Goal: Task Accomplishment & Management: Manage account settings

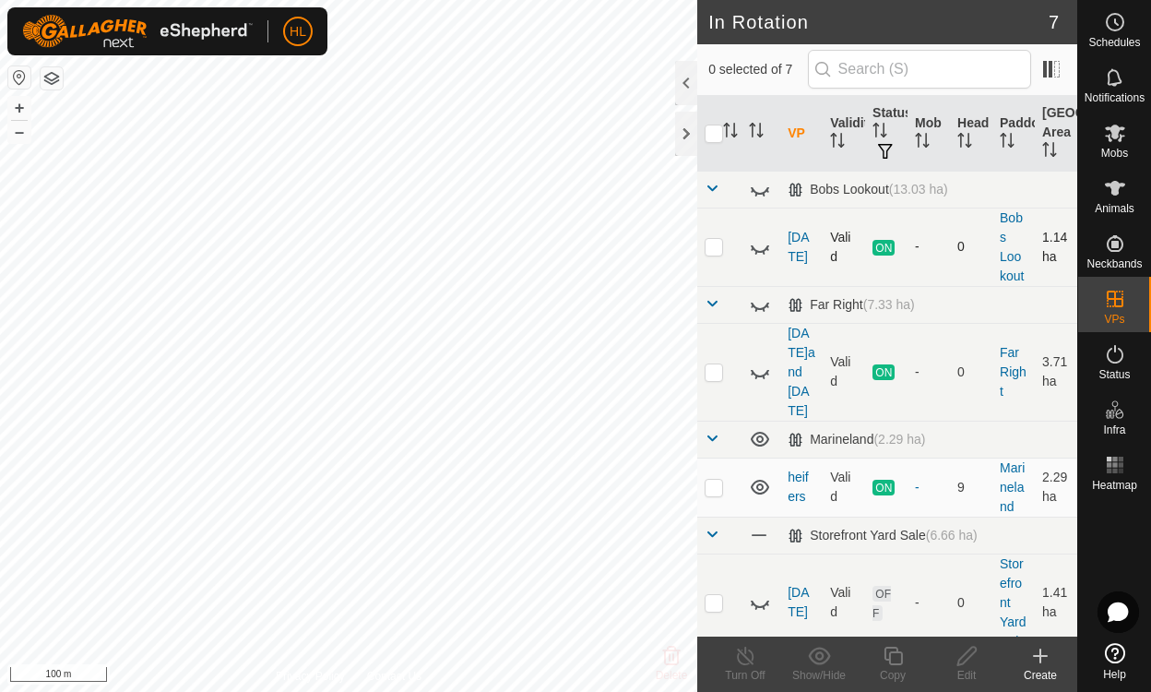
click at [753, 248] on icon at bounding box center [752, 248] width 3 height 3
click at [681, 143] on div at bounding box center [686, 134] width 22 height 44
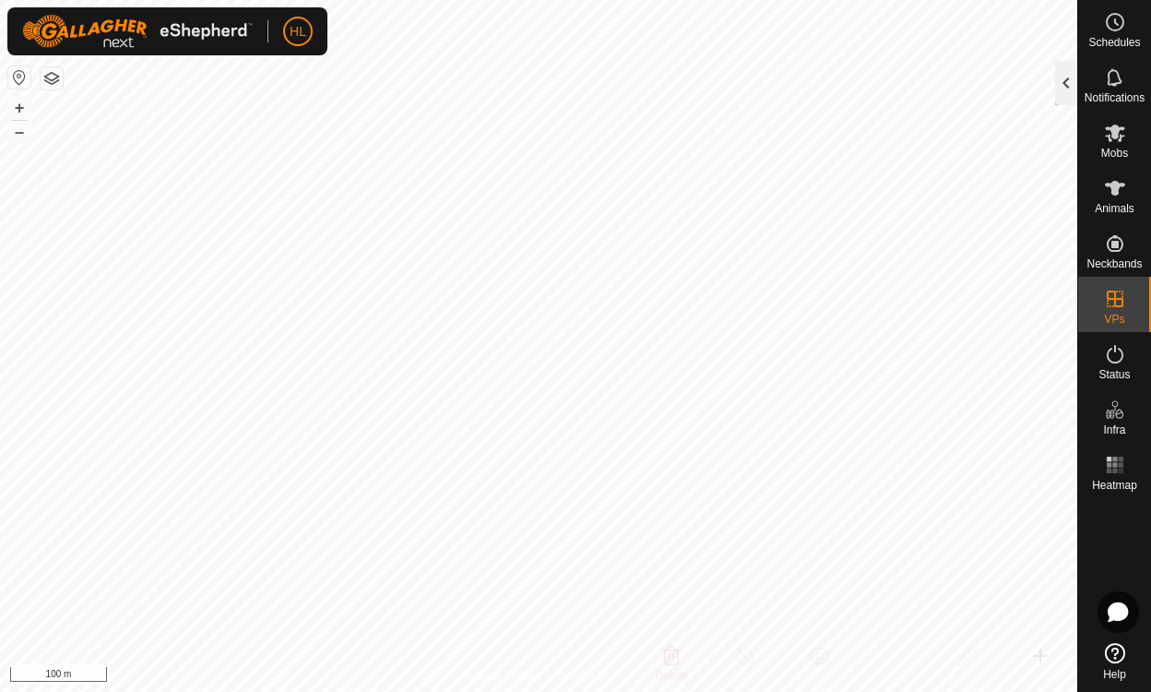
click at [1066, 76] on div at bounding box center [1066, 83] width 22 height 44
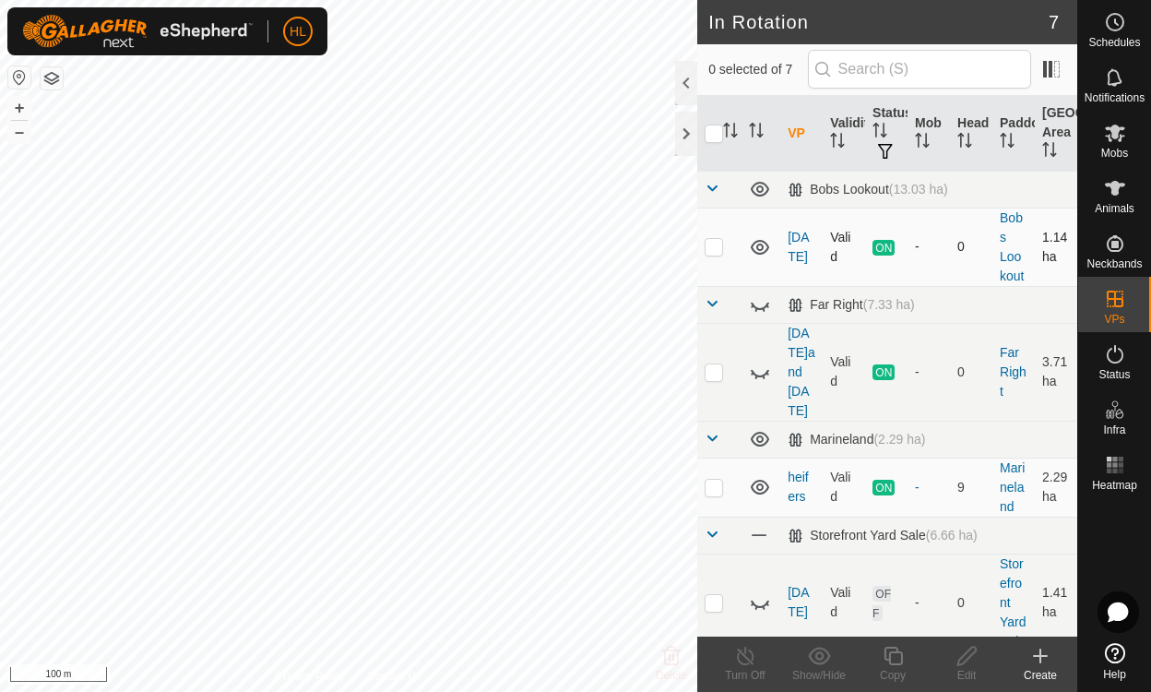
click at [759, 249] on icon at bounding box center [760, 247] width 18 height 15
click at [756, 251] on icon at bounding box center [756, 253] width 3 height 4
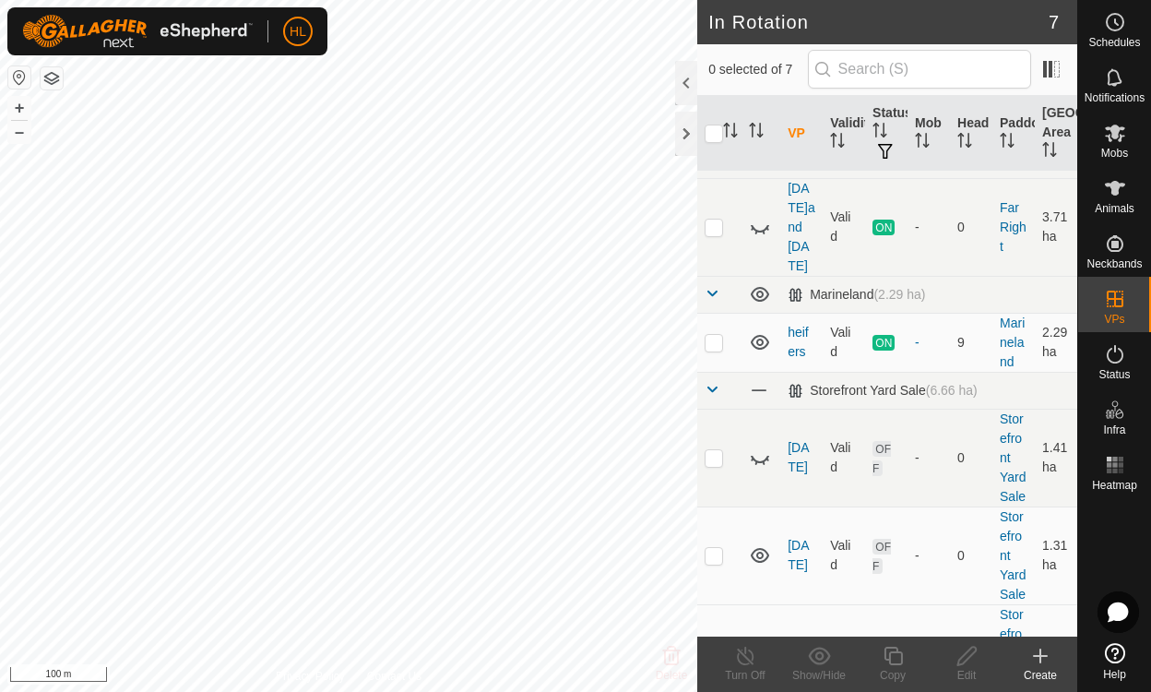
scroll to position [150, 0]
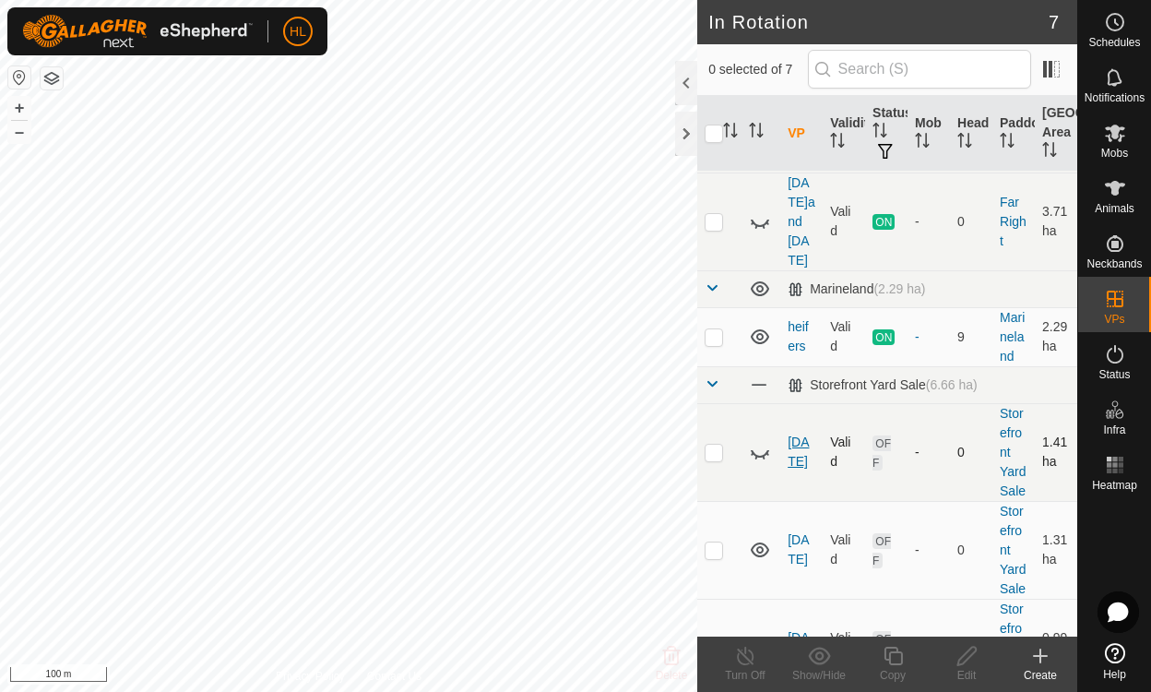
click at [794, 434] on link "[DATE]" at bounding box center [798, 451] width 21 height 34
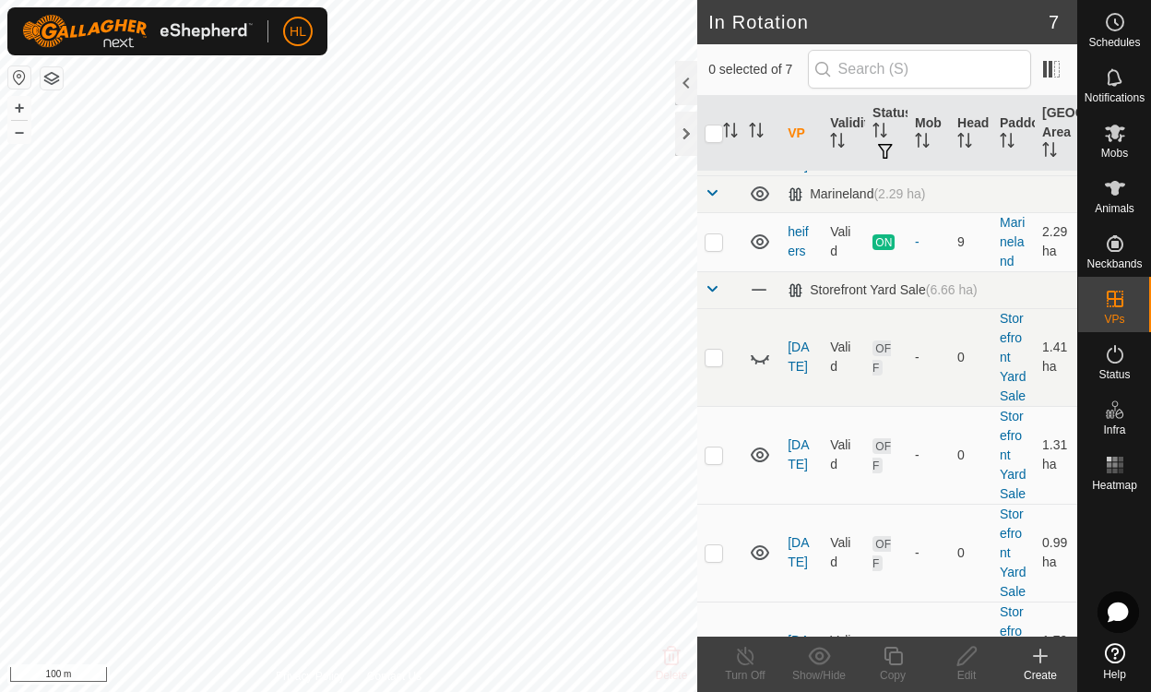
scroll to position [248, 0]
click at [760, 343] on icon at bounding box center [760, 354] width 22 height 22
click at [754, 343] on icon at bounding box center [760, 354] width 22 height 22
click at [759, 446] on icon at bounding box center [760, 452] width 22 height 22
click at [757, 448] on icon at bounding box center [760, 452] width 22 height 22
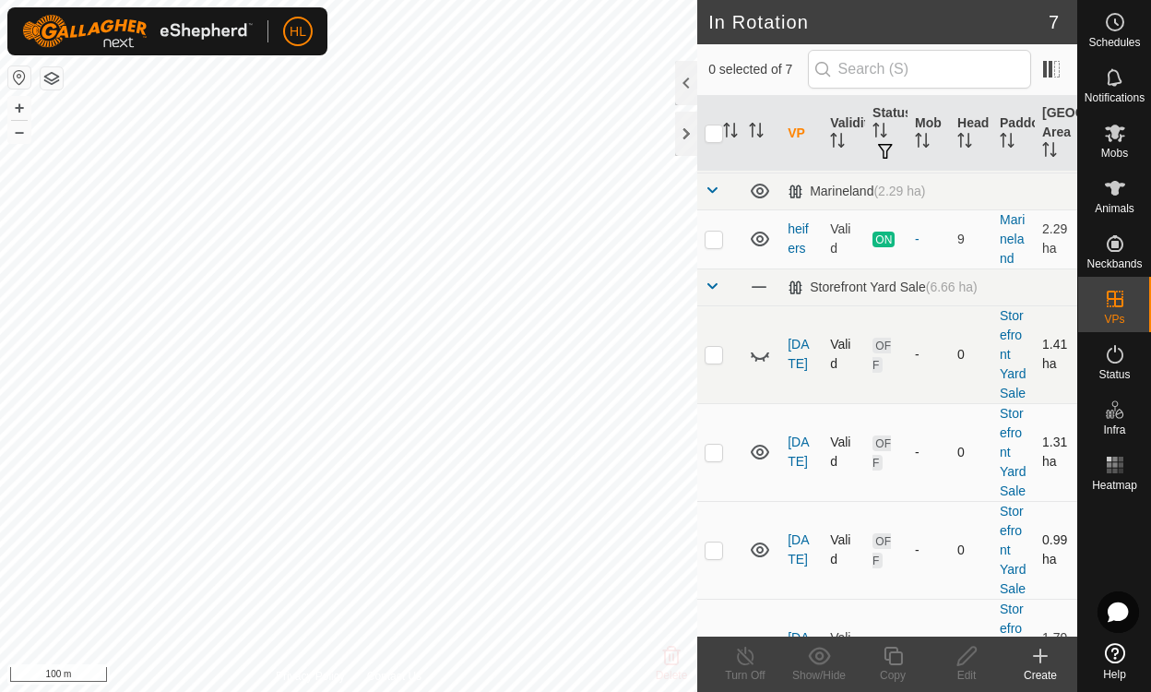
click at [761, 557] on icon at bounding box center [760, 549] width 18 height 15
click at [767, 553] on icon at bounding box center [766, 552] width 3 height 3
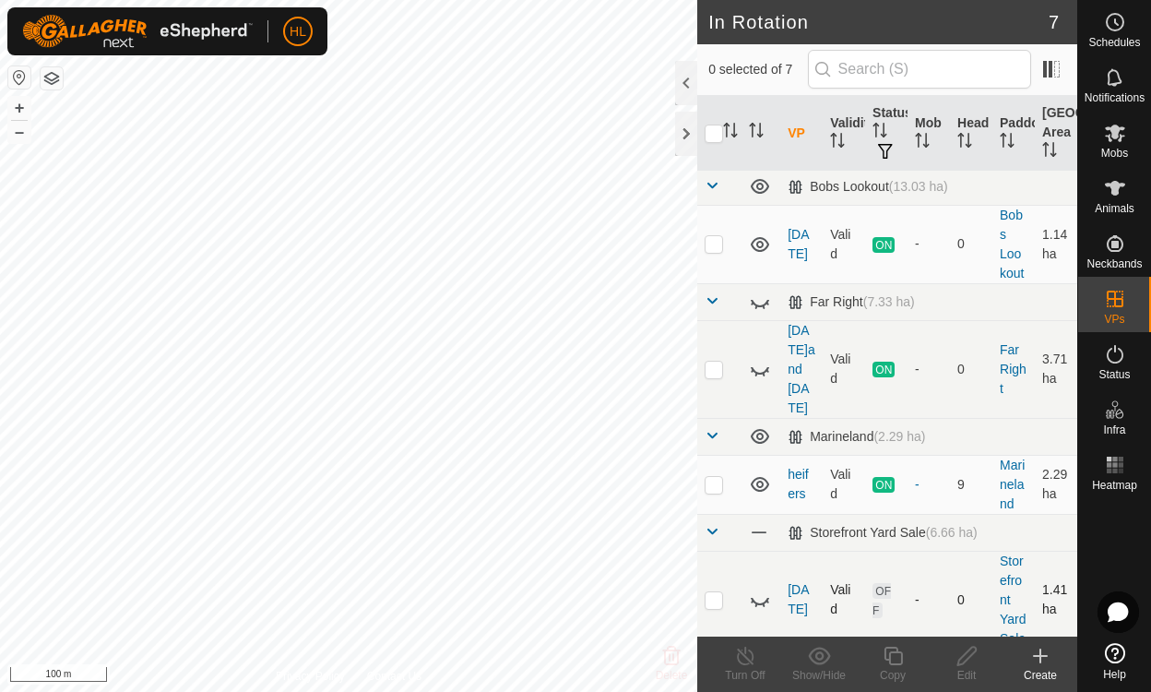
scroll to position [0, 0]
click at [766, 251] on icon at bounding box center [760, 247] width 22 height 22
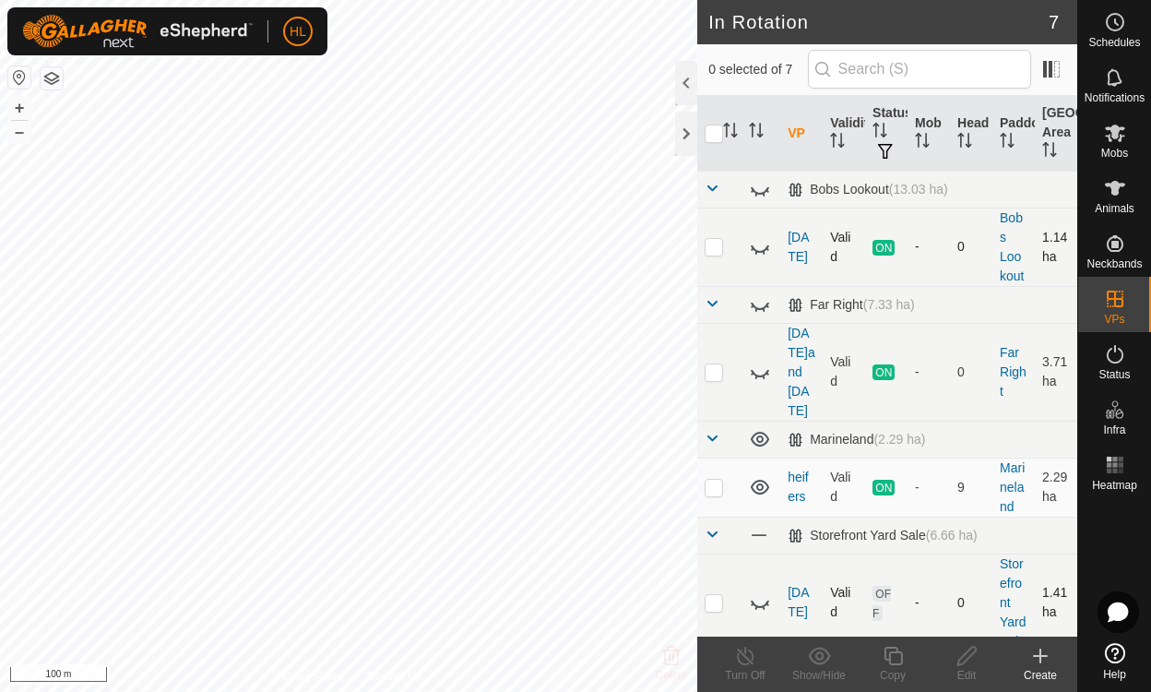
click at [764, 251] on icon at bounding box center [764, 253] width 3 height 4
click at [767, 603] on icon at bounding box center [766, 604] width 3 height 3
click at [765, 595] on icon at bounding box center [760, 602] width 18 height 15
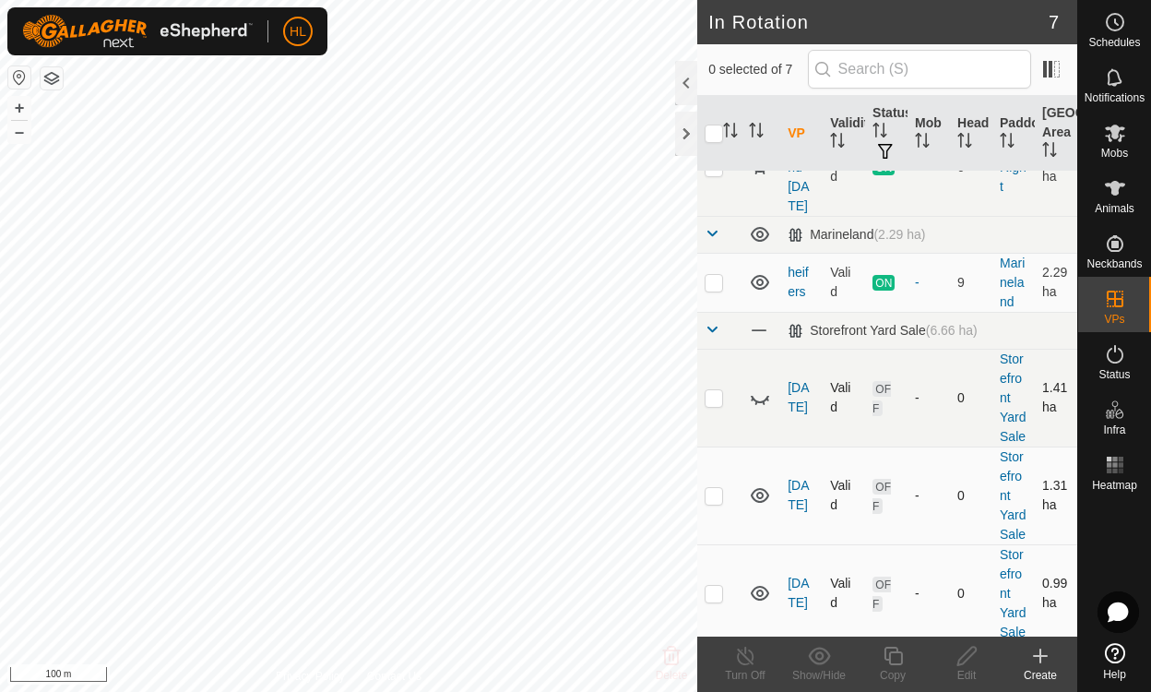
scroll to position [205, 0]
click at [762, 488] on icon at bounding box center [760, 495] width 18 height 15
click at [764, 499] on icon at bounding box center [764, 501] width 3 height 4
click at [760, 603] on icon at bounding box center [760, 593] width 22 height 22
click at [764, 600] on icon at bounding box center [764, 599] width 3 height 4
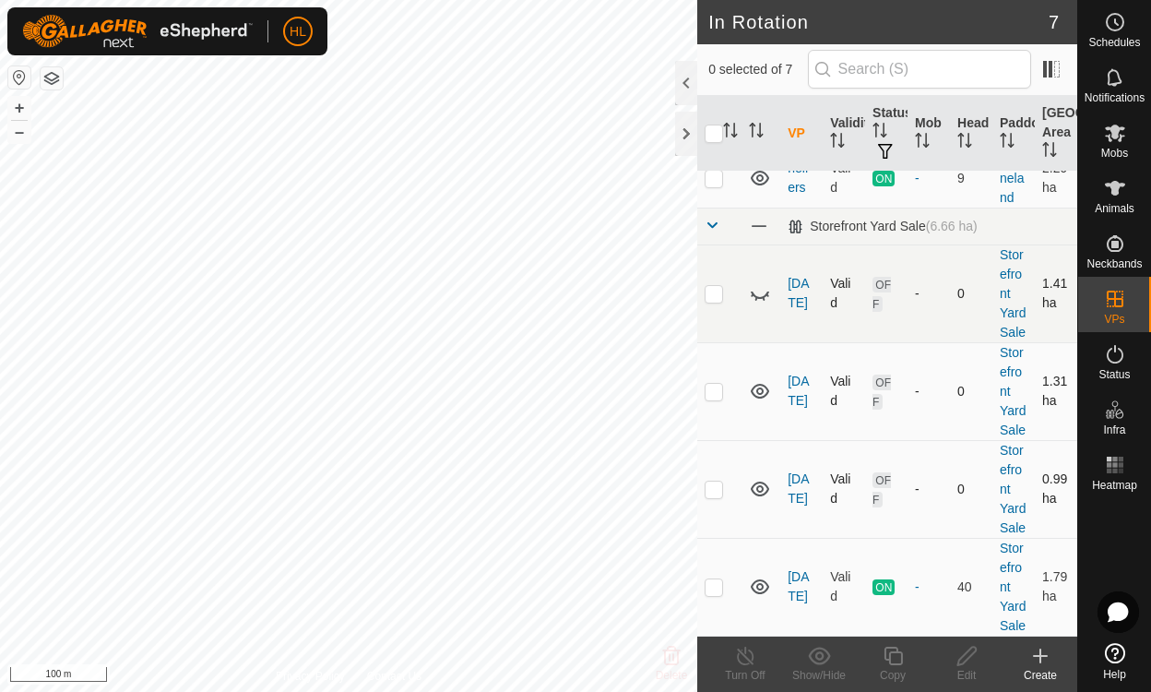
scroll to position [347, 0]
click at [766, 584] on icon at bounding box center [760, 586] width 22 height 22
click at [764, 579] on icon at bounding box center [760, 586] width 22 height 22
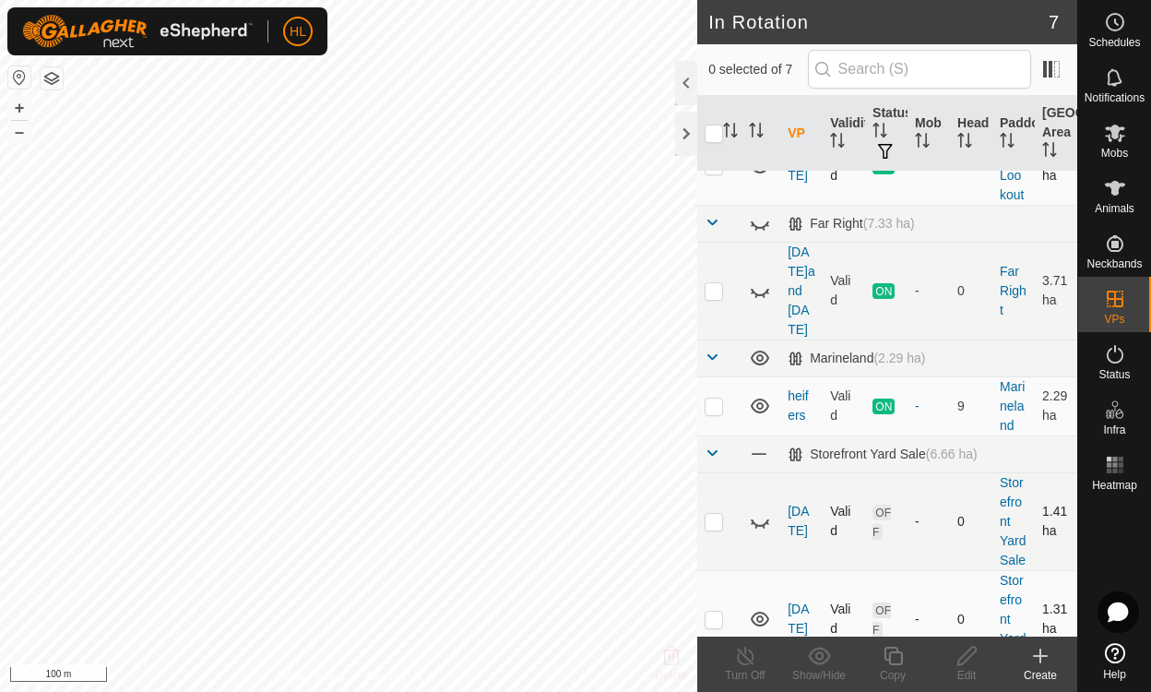
scroll to position [0, 0]
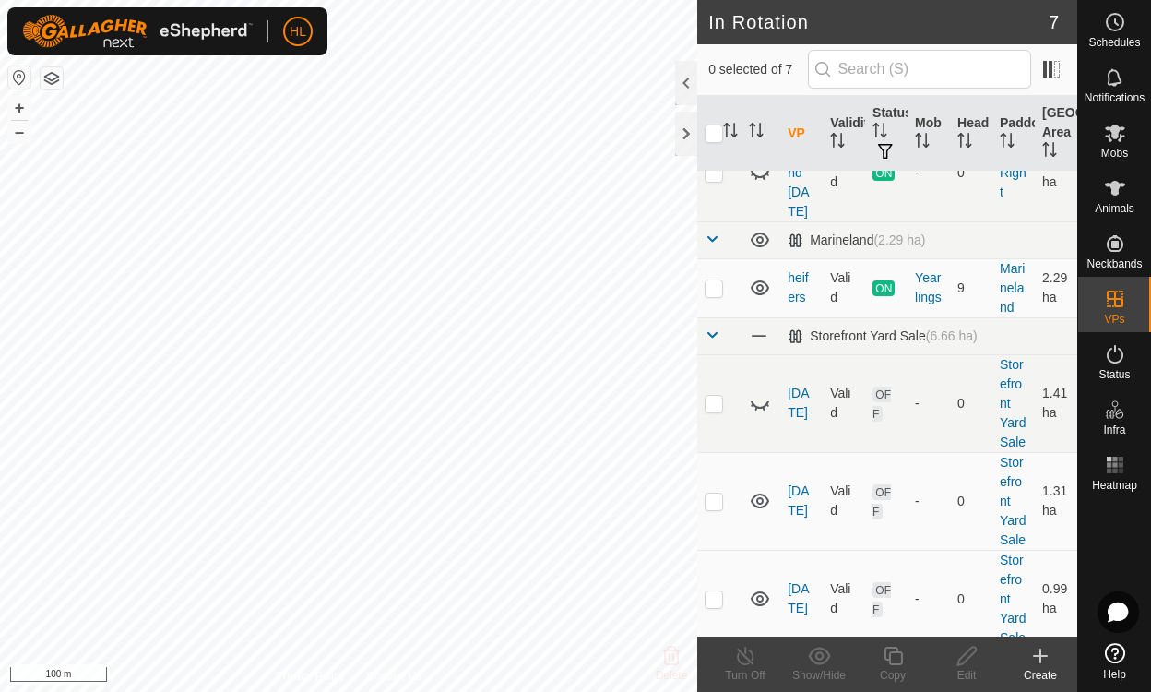
scroll to position [347, 0]
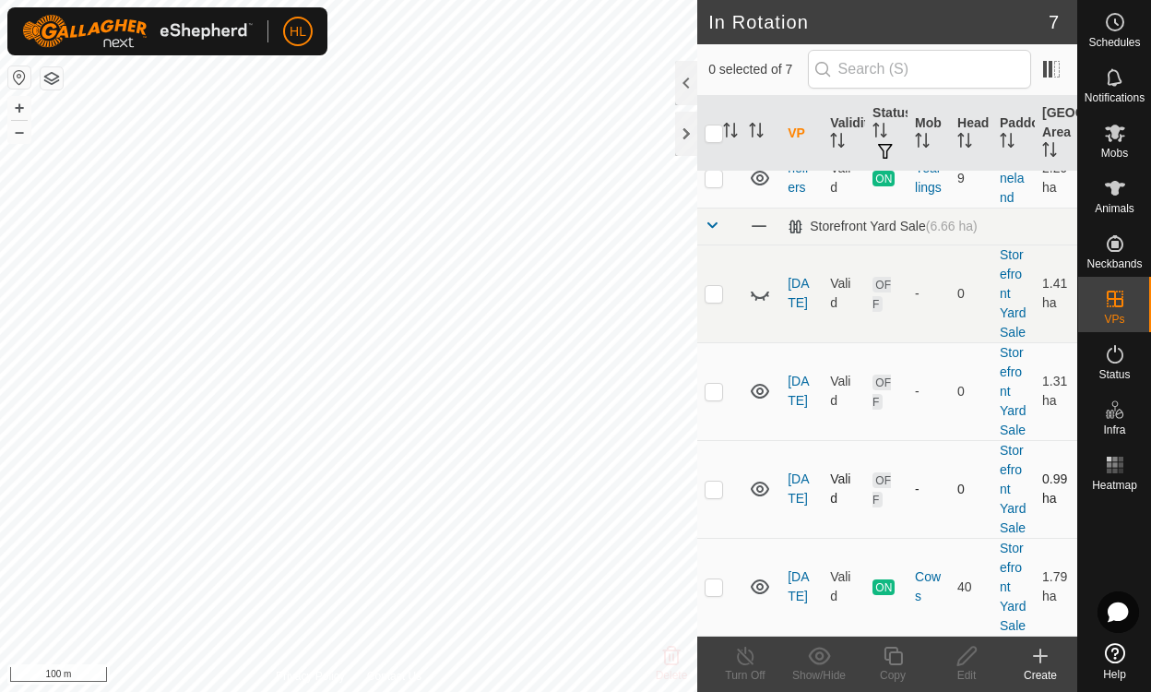
click at [769, 478] on icon at bounding box center [760, 489] width 22 height 22
click at [767, 490] on icon at bounding box center [766, 491] width 3 height 3
click at [764, 297] on icon at bounding box center [764, 299] width 3 height 4
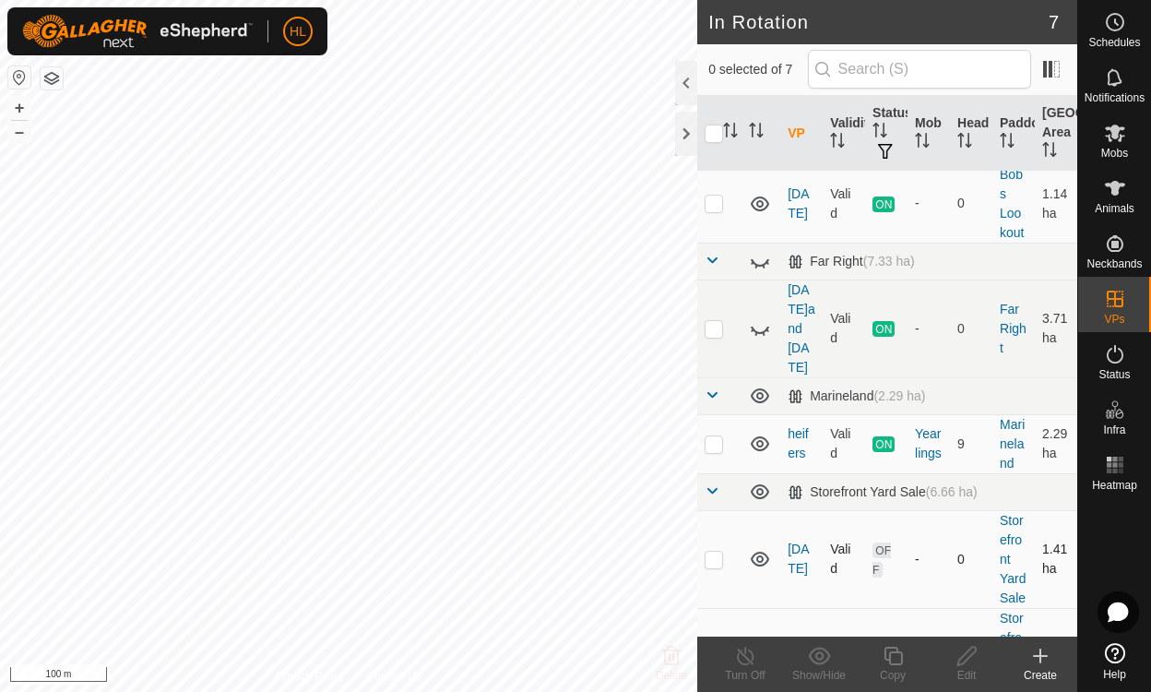
scroll to position [0, 0]
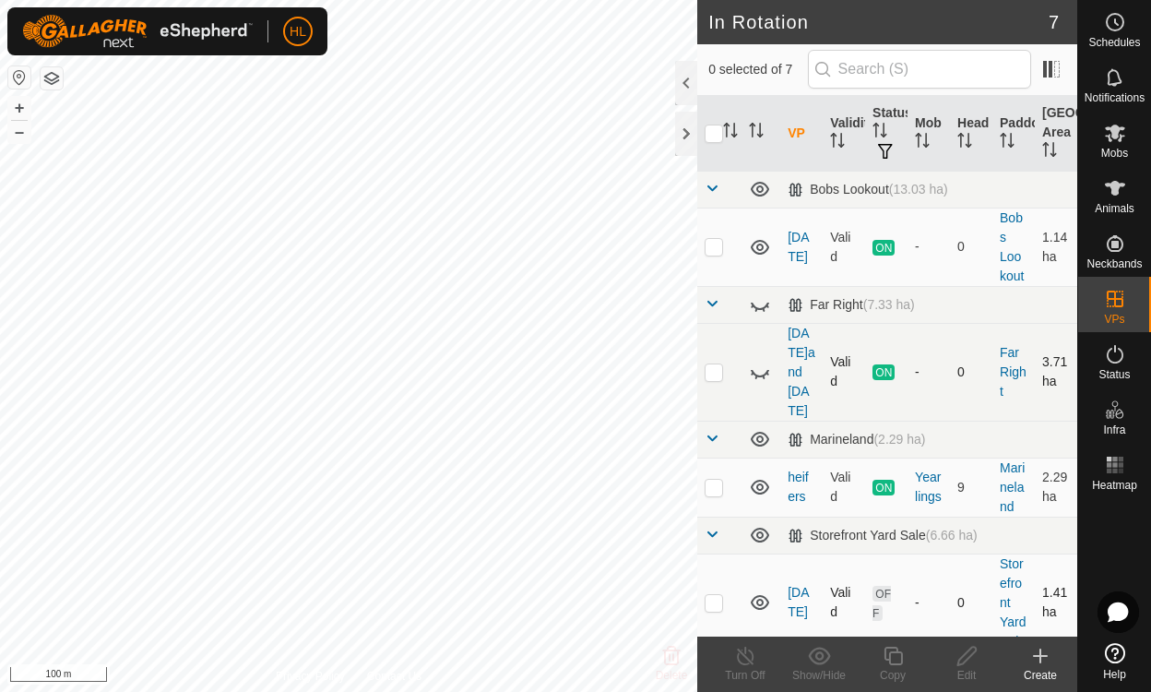
click at [760, 361] on icon at bounding box center [760, 372] width 22 height 22
click at [753, 364] on icon at bounding box center [760, 371] width 18 height 15
click at [759, 243] on icon at bounding box center [760, 247] width 18 height 15
click at [764, 251] on icon at bounding box center [764, 253] width 3 height 4
click at [718, 254] on td at bounding box center [719, 247] width 44 height 78
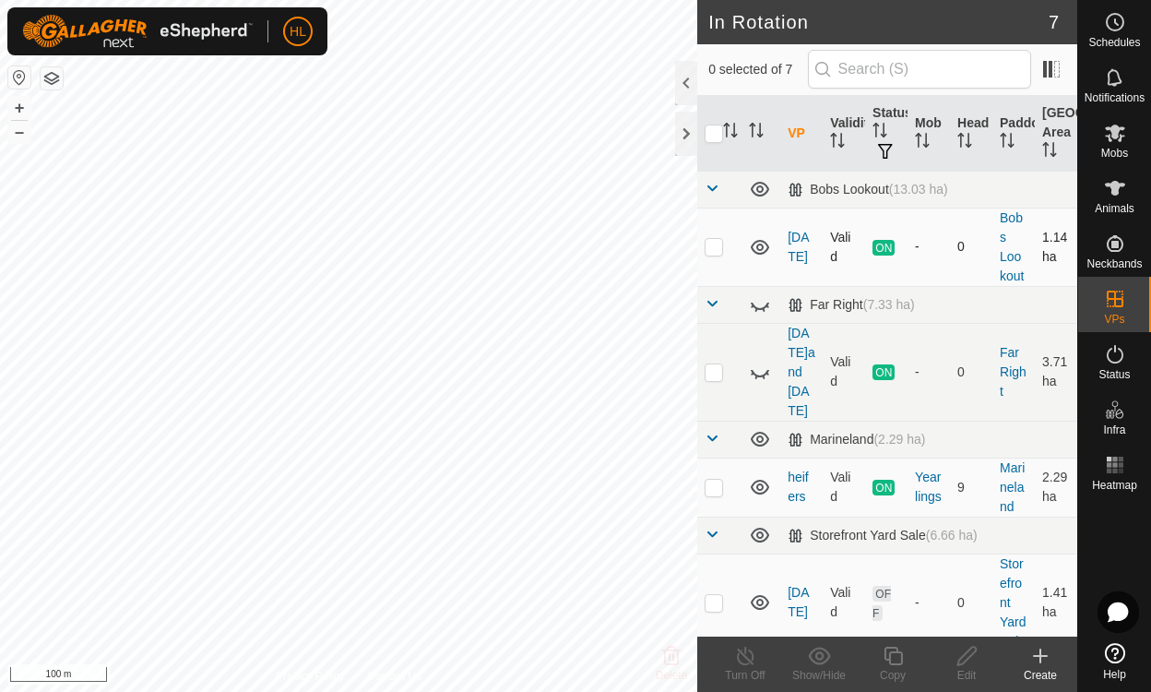
checkbox input "true"
click at [895, 658] on icon at bounding box center [893, 656] width 23 height 22
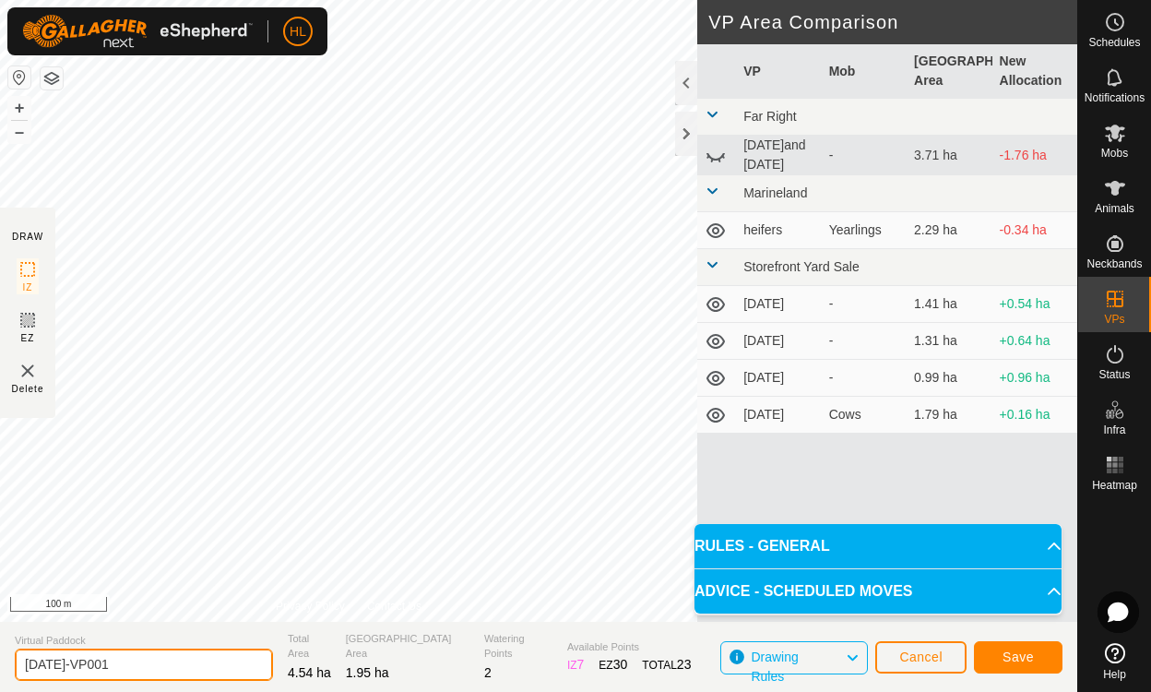
click at [118, 662] on input "[DATE]-VP001" at bounding box center [144, 664] width 258 height 32
type input "j"
type input "[DATE]-[DATE]"
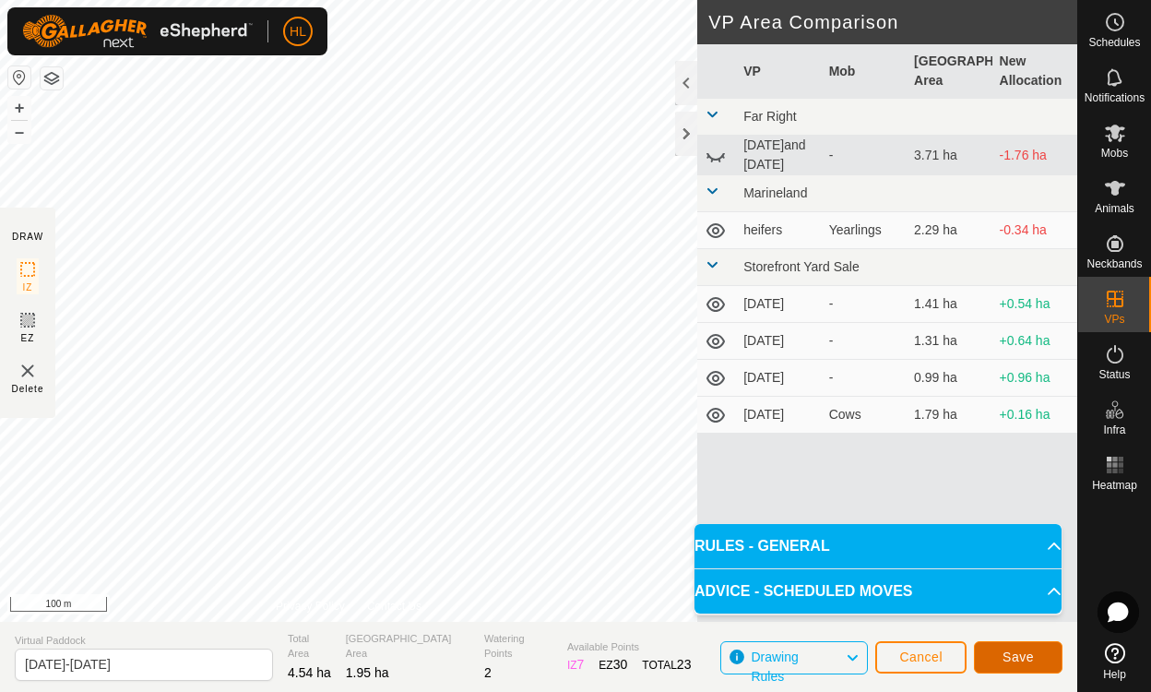
click at [1033, 658] on button "Save" at bounding box center [1018, 657] width 89 height 32
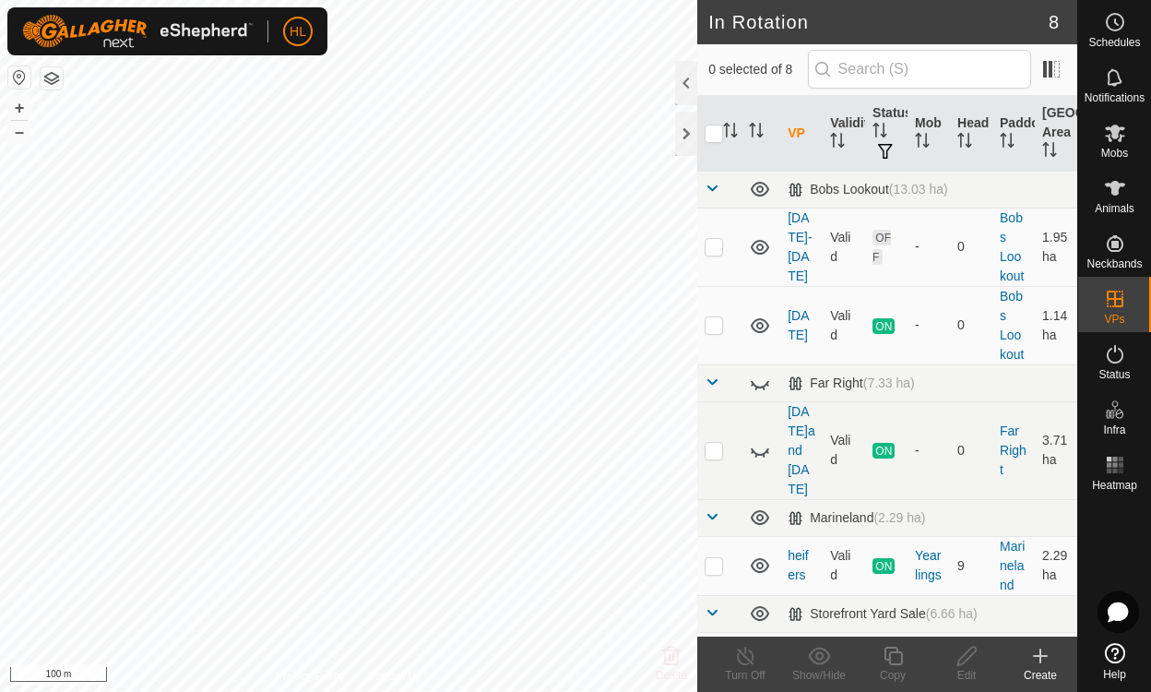
click at [1033, 658] on icon at bounding box center [1040, 656] width 22 height 22
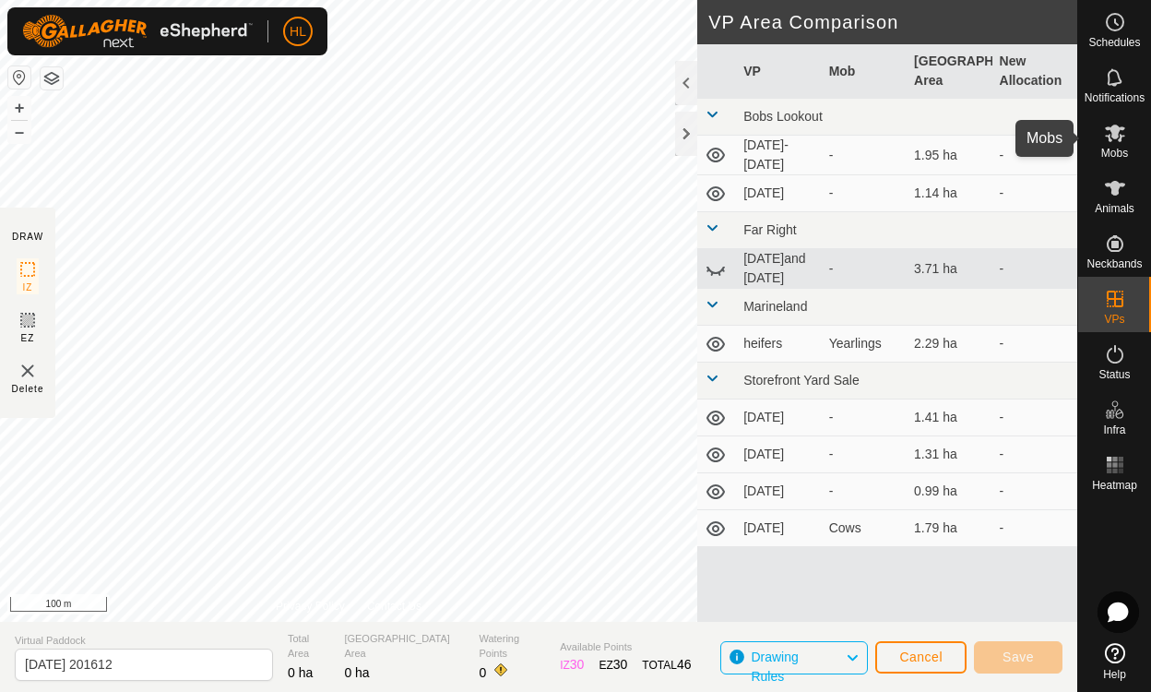
click at [1118, 134] on icon at bounding box center [1115, 133] width 22 height 22
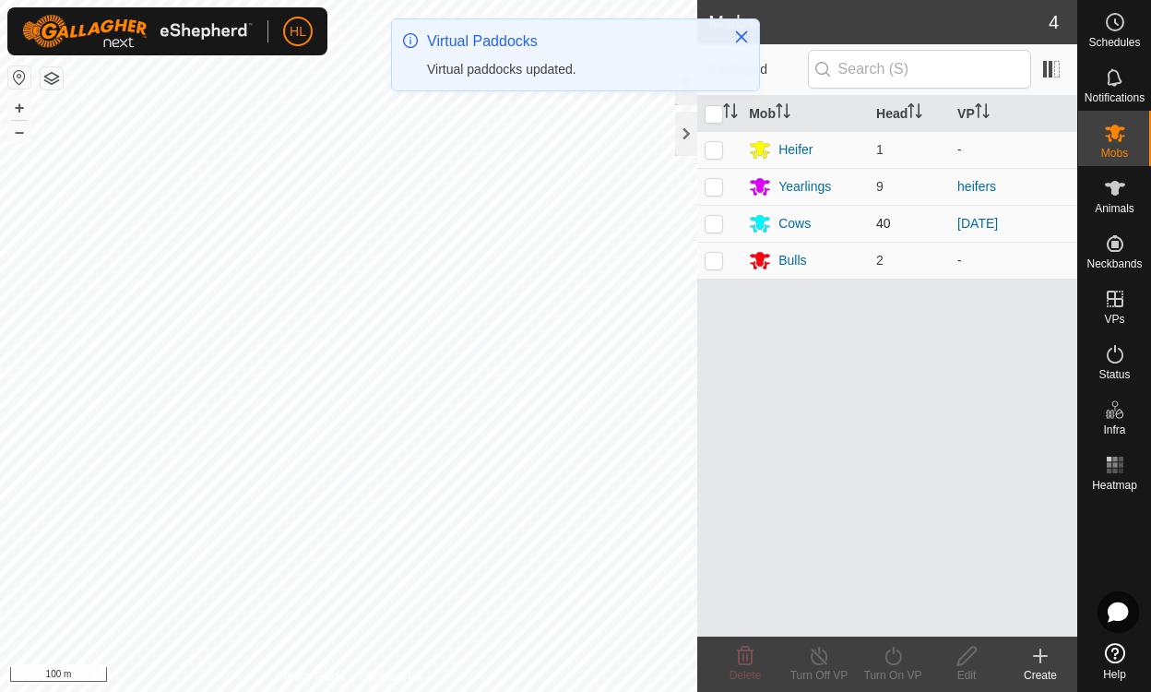
click at [715, 228] on p-checkbox at bounding box center [714, 223] width 18 height 15
checkbox input "true"
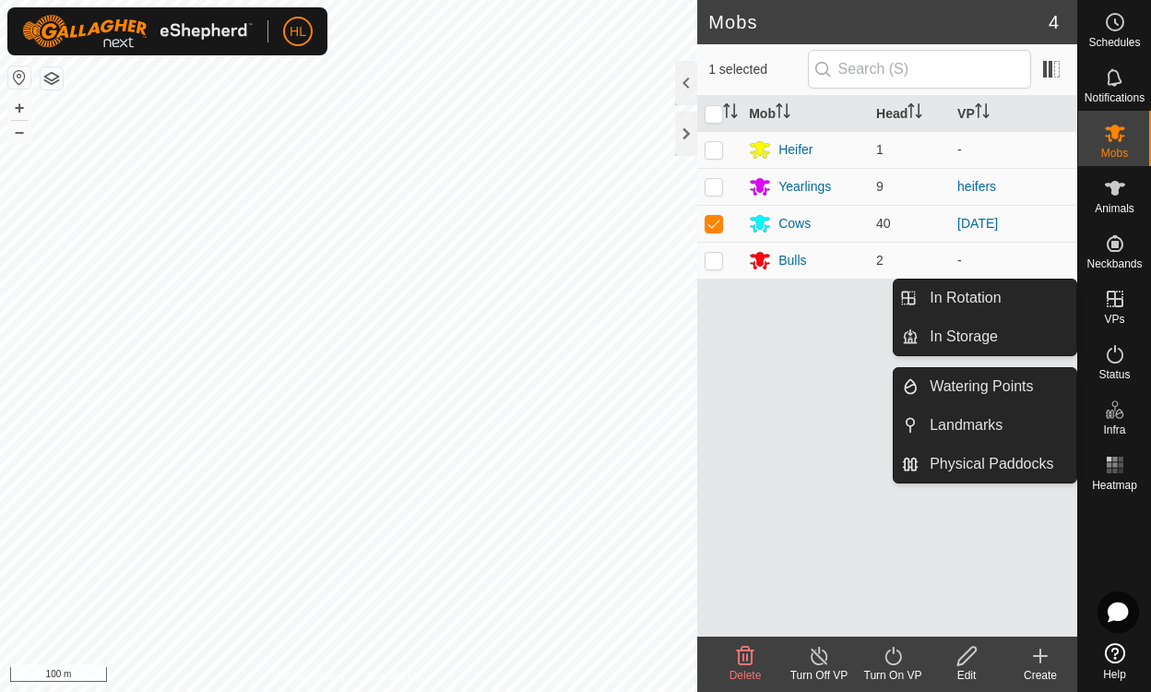
click at [1114, 303] on icon at bounding box center [1115, 299] width 17 height 17
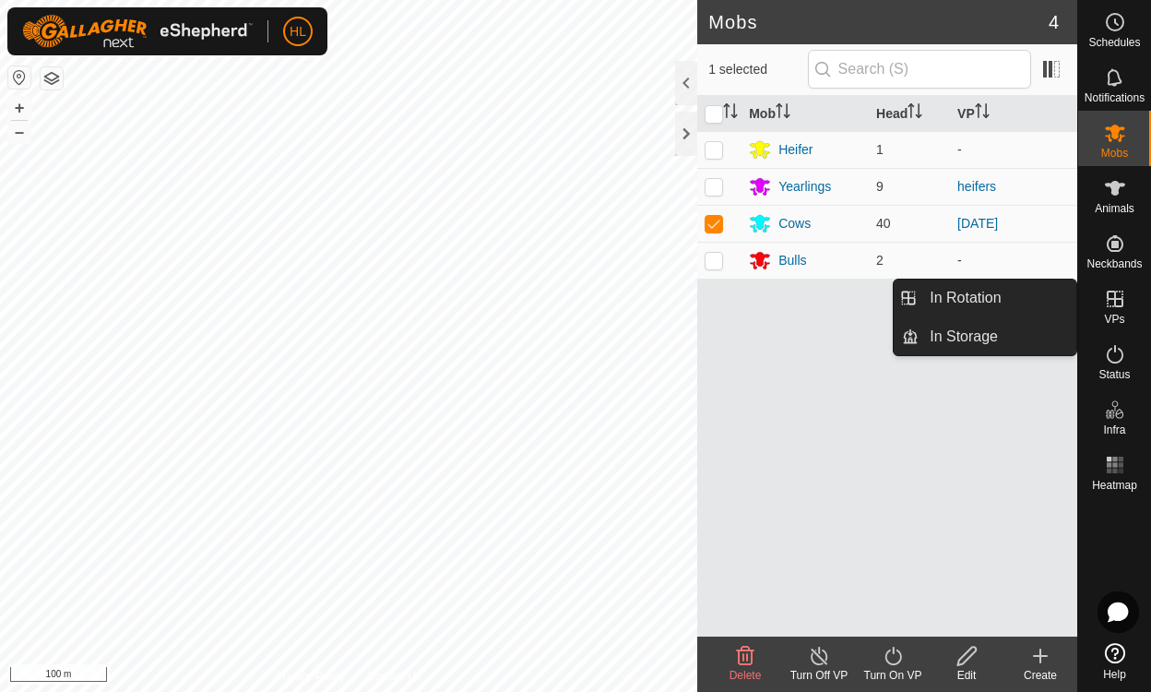
click at [1110, 303] on icon at bounding box center [1115, 299] width 22 height 22
click at [1001, 290] on link "In Rotation" at bounding box center [998, 297] width 158 height 37
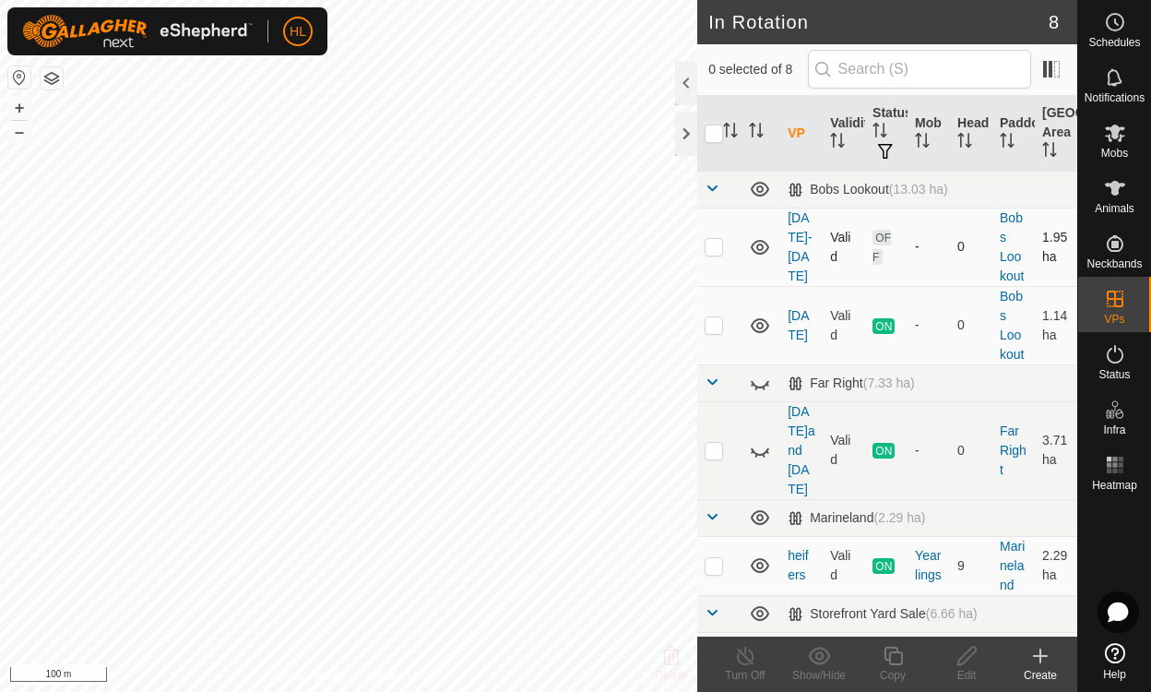
click at [714, 253] on p-checkbox at bounding box center [714, 246] width 18 height 15
checkbox input "true"
click at [960, 660] on icon at bounding box center [966, 656] width 23 height 22
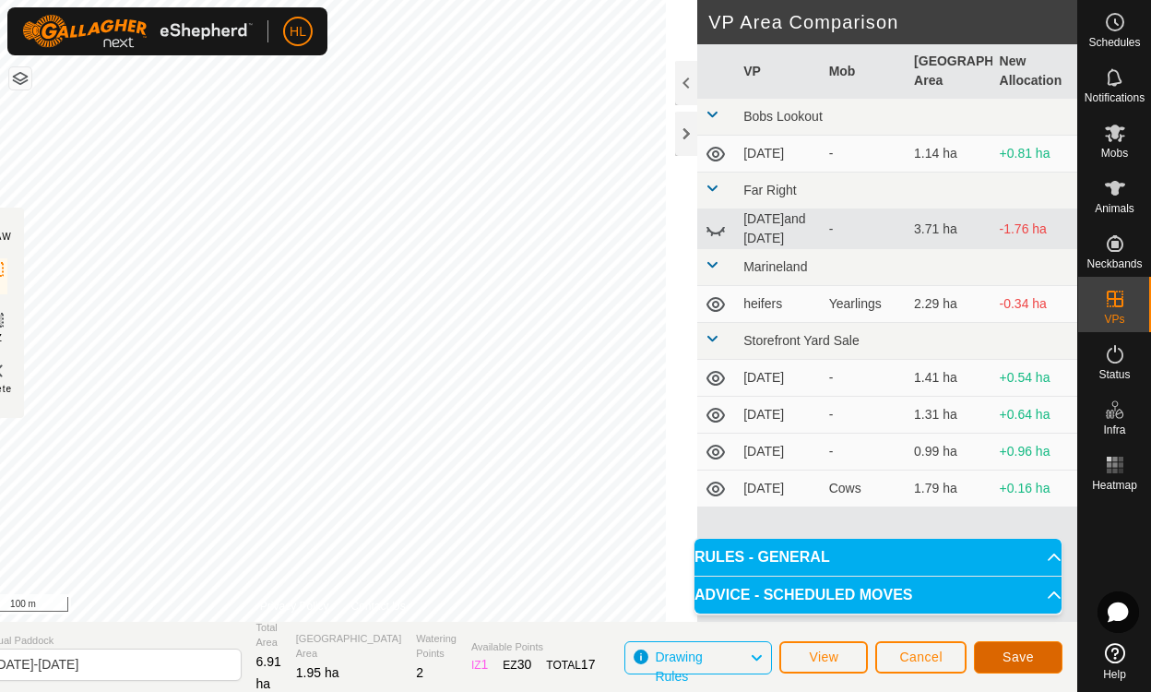
click at [1023, 659] on span "Save" at bounding box center [1018, 656] width 31 height 15
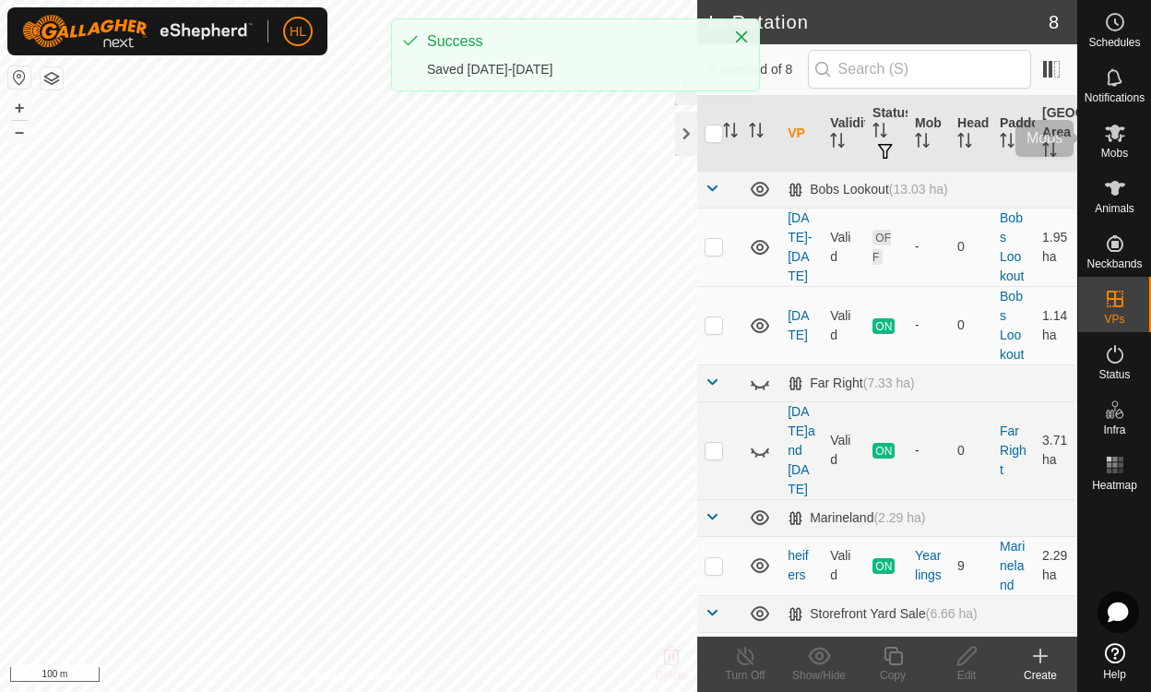
click at [1133, 121] on div "Mobs" at bounding box center [1114, 138] width 73 height 55
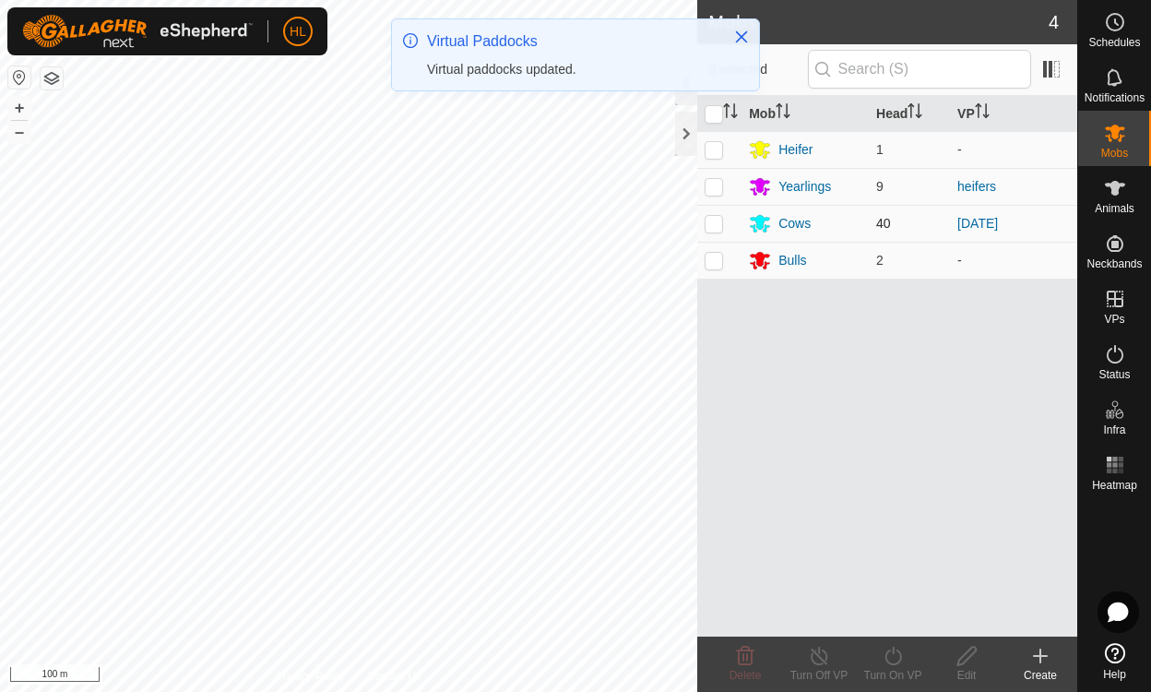
click at [713, 223] on p-checkbox at bounding box center [714, 223] width 18 height 15
checkbox input "true"
click at [892, 652] on icon at bounding box center [893, 656] width 23 height 22
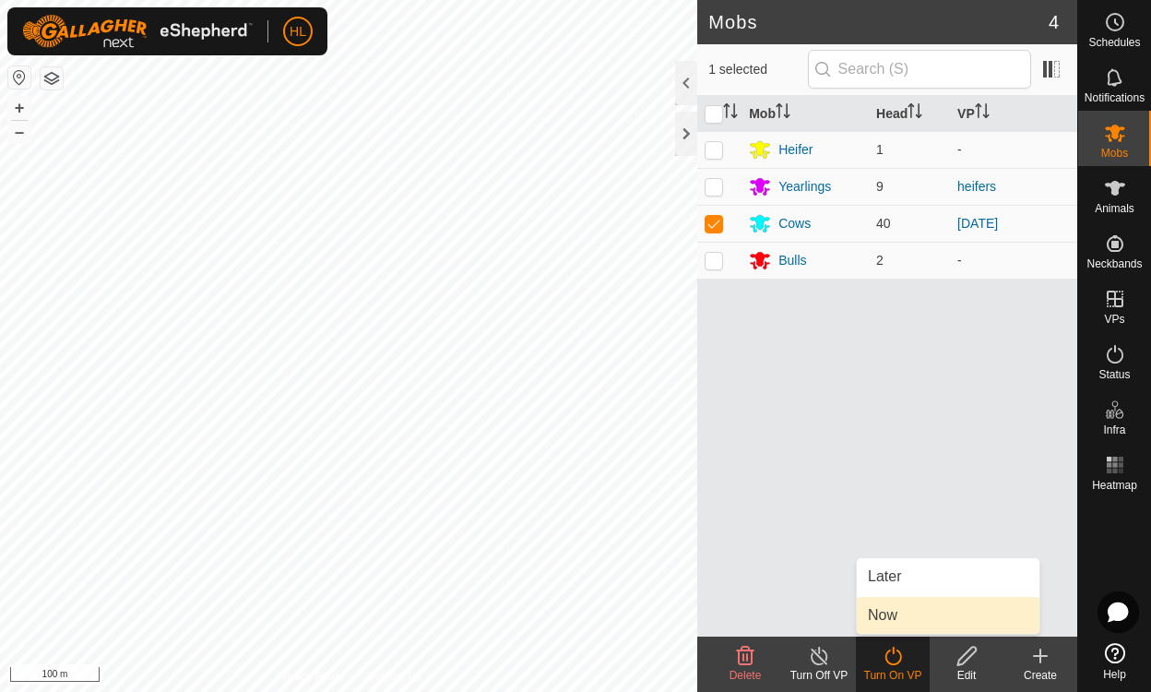
click at [884, 625] on link "Now" at bounding box center [948, 615] width 183 height 37
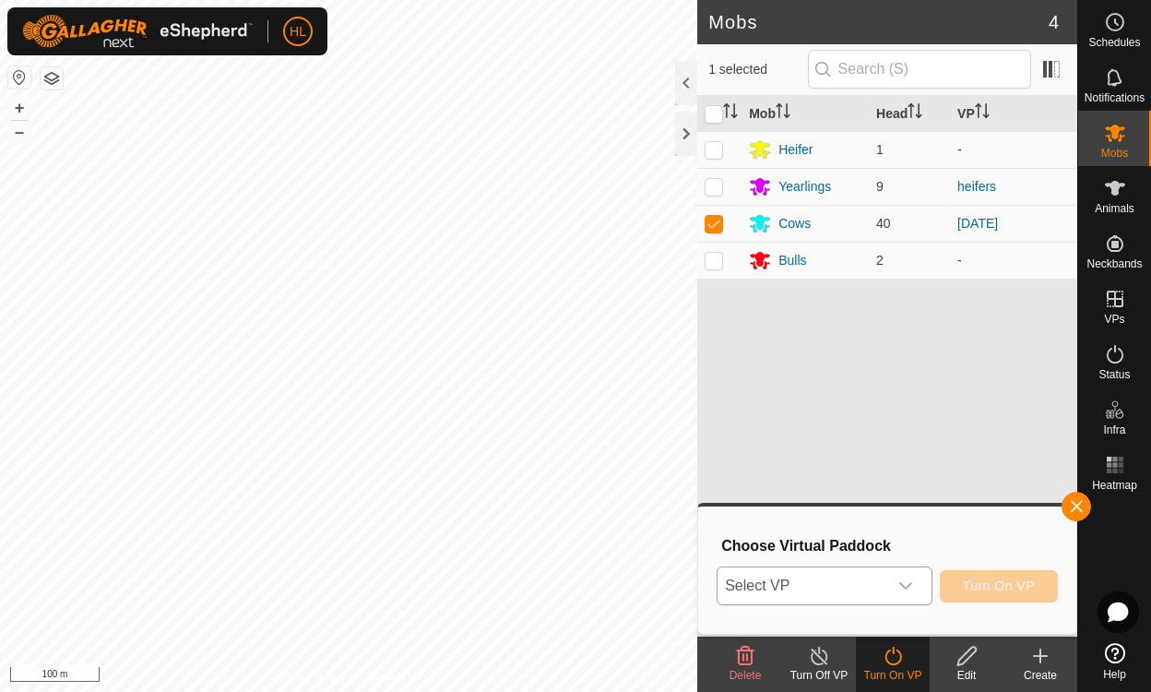
click at [864, 579] on span "Select VP" at bounding box center [802, 585] width 169 height 37
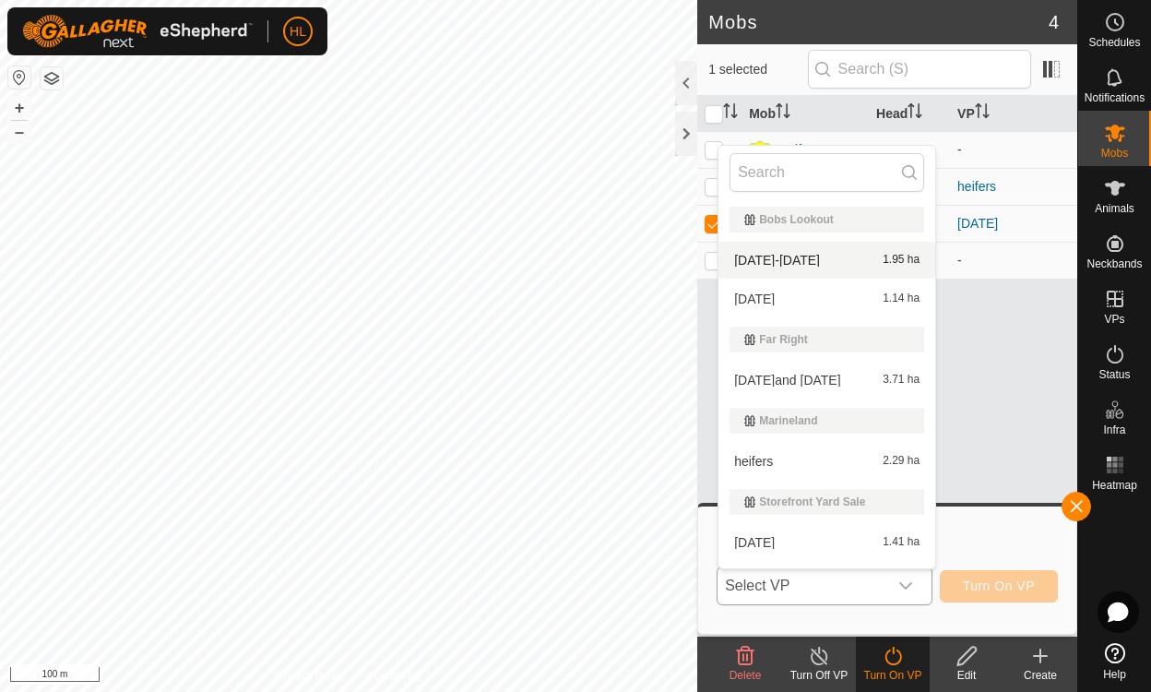
click at [813, 261] on li "[DATE]-[DATE] 1.95 ha" at bounding box center [826, 260] width 217 height 37
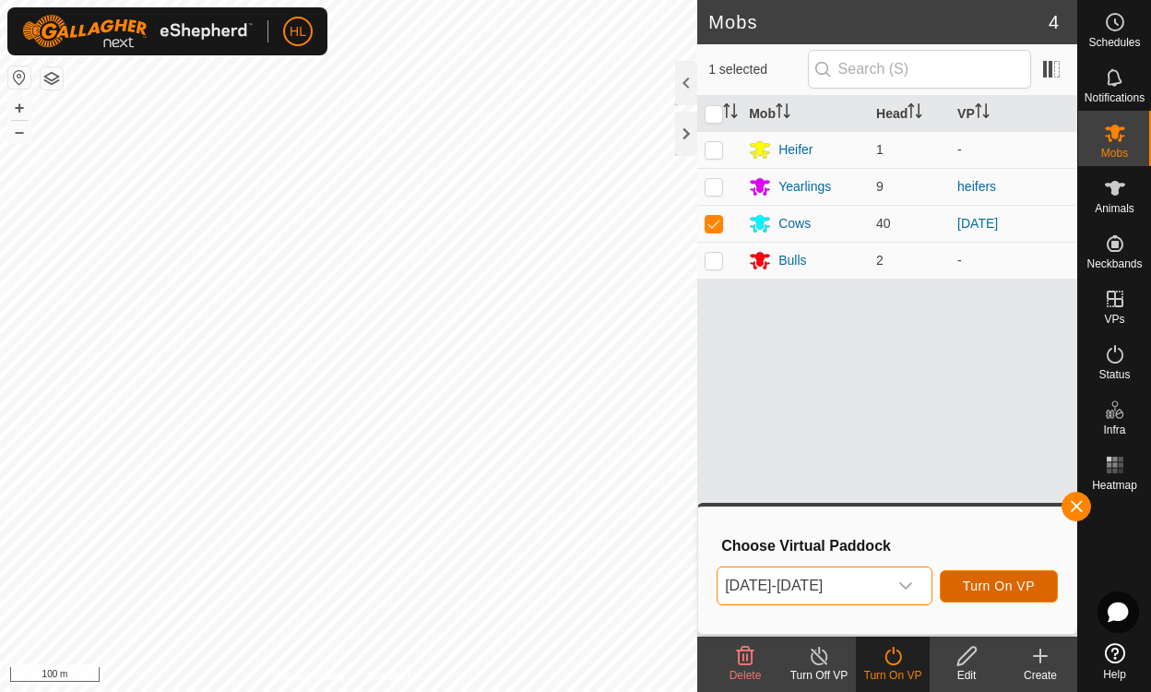
click at [991, 592] on span "Turn On VP" at bounding box center [999, 585] width 72 height 15
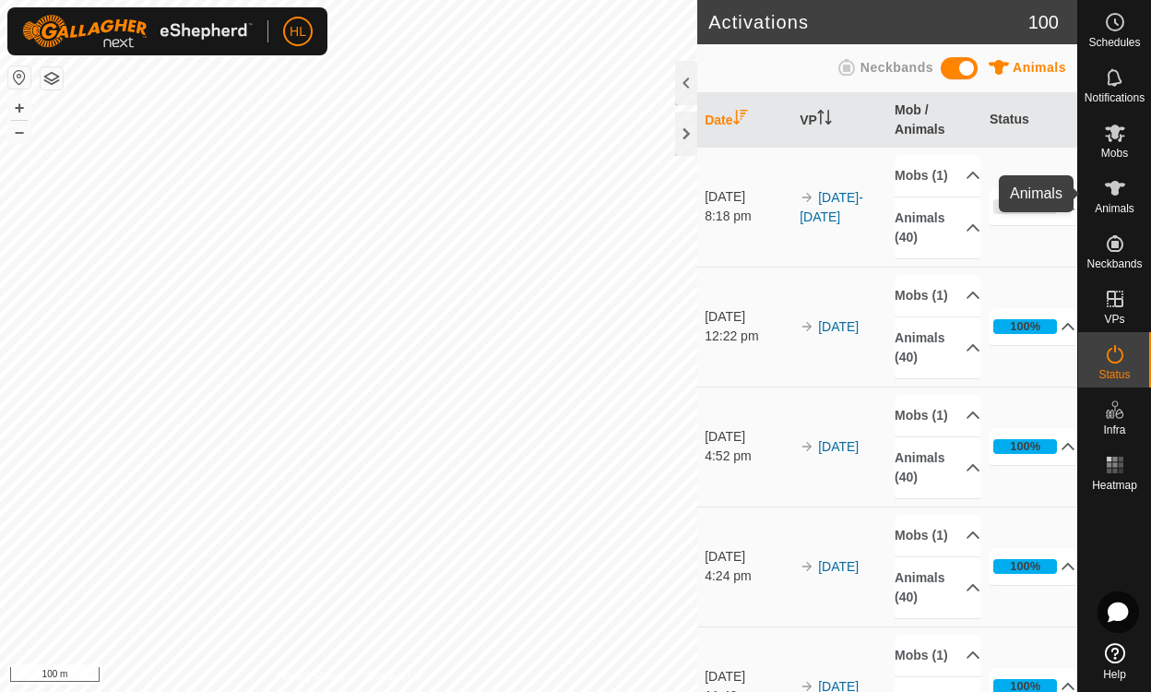
click at [1115, 196] on icon at bounding box center [1115, 188] width 22 height 22
